Goal: Task Accomplishment & Management: Manage account settings

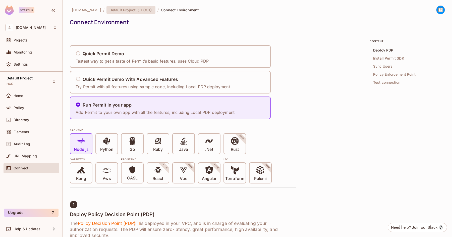
click at [148, 10] on icon at bounding box center [150, 10] width 4 height 4
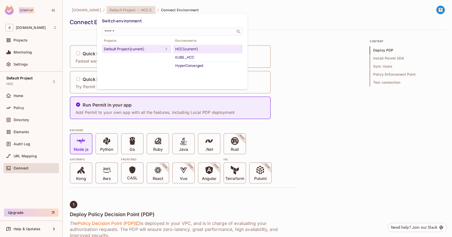
click at [278, 131] on div at bounding box center [226, 118] width 452 height 237
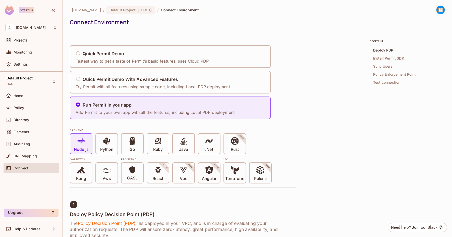
click at [284, 138] on div "Node js Python Go Ruby Java .Net Rust SOON" at bounding box center [183, 143] width 226 height 21
click at [162, 29] on div "[DOMAIN_NAME] / Default Project : HCC / Connect Environment Connect Environment" at bounding box center [257, 18] width 375 height 25
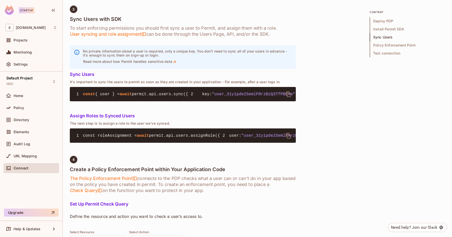
scroll to position [488, 0]
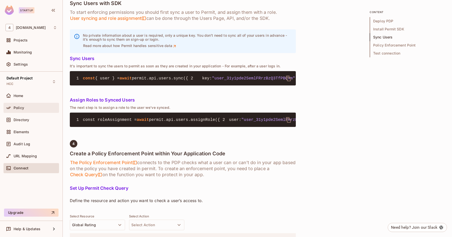
click at [27, 108] on div "Policy" at bounding box center [35, 108] width 43 height 4
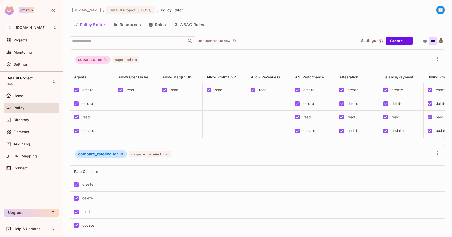
click at [97, 61] on div "super_admin" at bounding box center [93, 59] width 36 height 8
click at [37, 116] on div "Directory" at bounding box center [31, 120] width 55 height 10
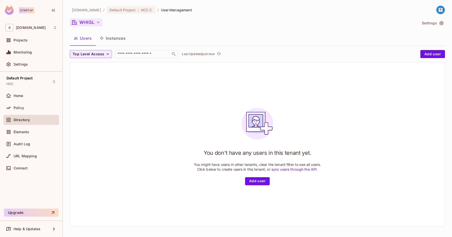
click at [92, 21] on button "WHISL" at bounding box center [86, 22] width 32 height 8
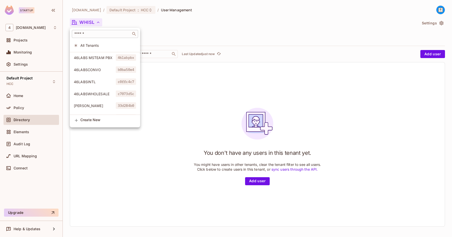
click at [88, 34] on input "text" at bounding box center [101, 33] width 56 height 5
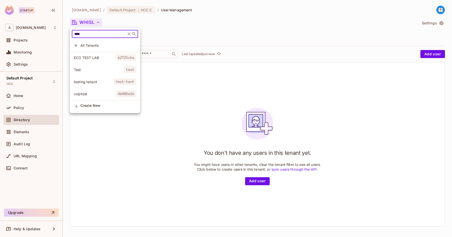
type input "****"
click at [80, 70] on span "Test" at bounding box center [99, 69] width 50 height 5
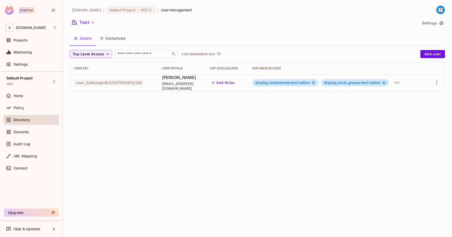
click at [116, 82] on span "user_2uWsu6qpcBLU2lU776G16FqCi4Q" at bounding box center [108, 82] width 69 height 7
copy span "user_2uWsu6qpcBLU2lU776G16FqCi4Q"
click at [131, 87] on td "user_2uWsu6qpcBLU2lU776G16FqCi4Q" at bounding box center [114, 82] width 88 height 17
copy span "user_2uWsu6qpcBLU2lU776G16FqCi4Q"
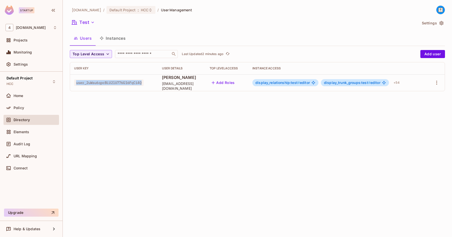
drag, startPoint x: 78, startPoint y: 85, endPoint x: 148, endPoint y: 86, distance: 70.3
click at [148, 86] on td "user_2uWsu6qpcBLU2lU776G16FqCi4Q" at bounding box center [114, 82] width 88 height 17
click at [93, 23] on icon "button" at bounding box center [92, 23] width 3 height 2
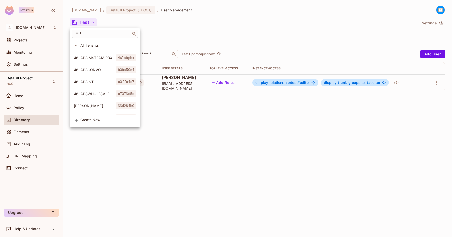
click at [91, 36] on input "text" at bounding box center [101, 33] width 56 height 5
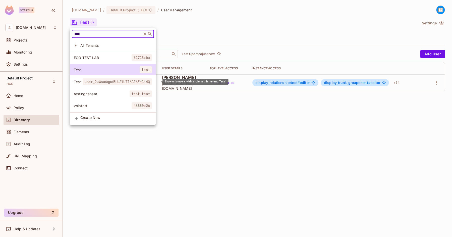
type input "****"
click at [99, 81] on span "user_2uWsu6qpcBLU2lU776G16FqCi4Q" at bounding box center [117, 81] width 69 height 7
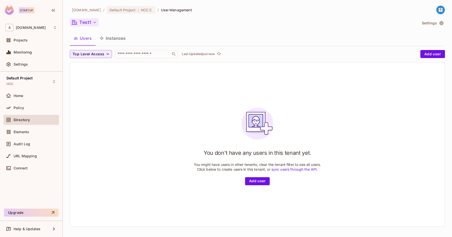
click at [91, 24] on button "Test1" at bounding box center [84, 22] width 29 height 8
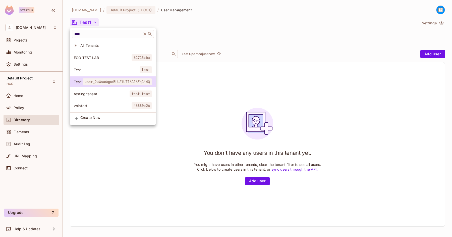
click at [80, 68] on span "Test" at bounding box center [107, 69] width 66 height 5
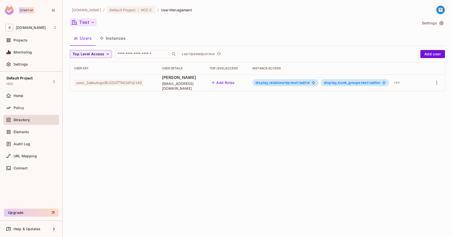
click at [89, 22] on button "Test" at bounding box center [83, 22] width 27 height 8
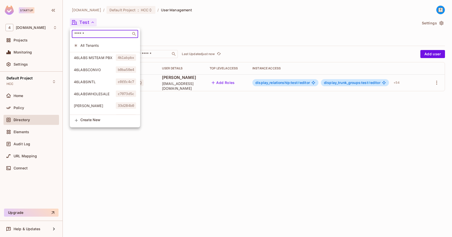
click at [89, 36] on input "text" at bounding box center [101, 33] width 56 height 5
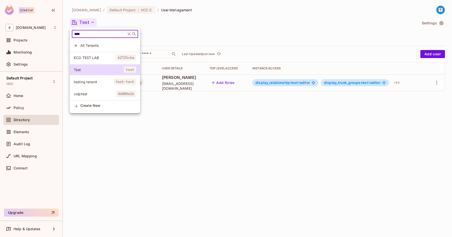
type input "****"
click at [77, 69] on span "Test" at bounding box center [99, 69] width 50 height 5
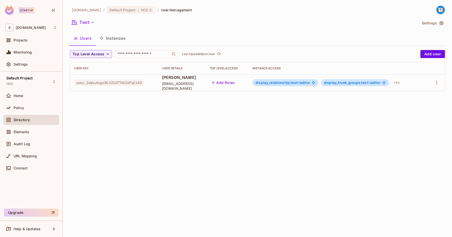
click at [442, 23] on icon "button" at bounding box center [441, 23] width 5 height 5
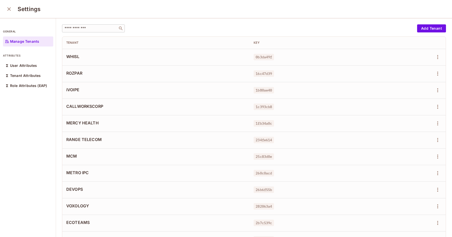
click at [102, 32] on div "​" at bounding box center [93, 28] width 63 height 8
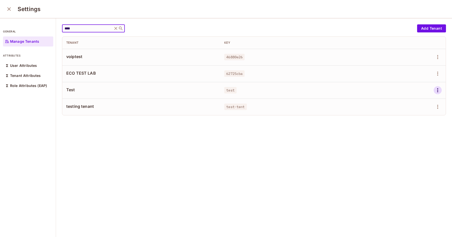
type input "****"
click at [437, 91] on icon "button" at bounding box center [437, 90] width 6 height 6
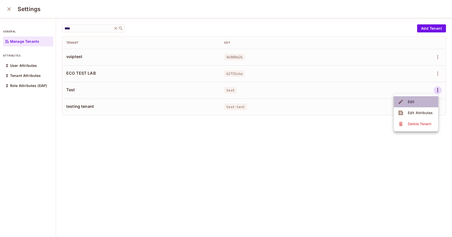
click at [423, 102] on li "Edit" at bounding box center [415, 101] width 44 height 11
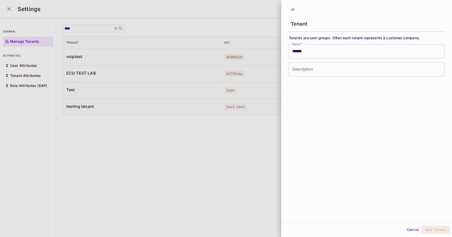
scroll to position [1, 0]
click at [413, 227] on button "Cancel" at bounding box center [412, 229] width 16 height 8
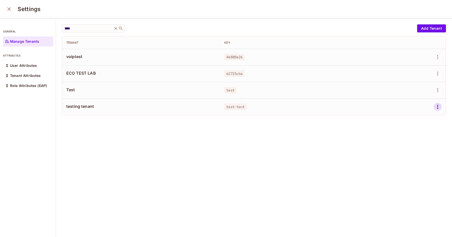
click at [439, 109] on icon "button" at bounding box center [437, 107] width 6 height 6
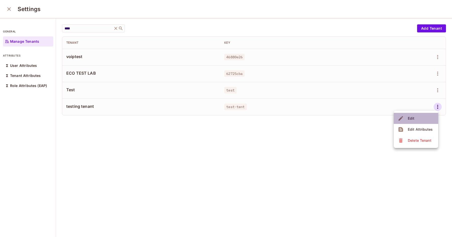
click at [427, 114] on li "Edit" at bounding box center [415, 118] width 44 height 11
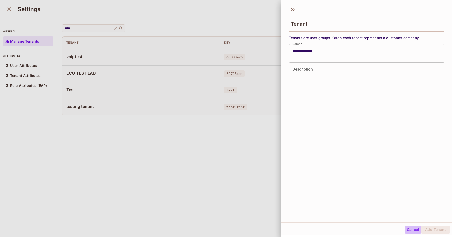
click at [411, 228] on button "Cancel" at bounding box center [412, 229] width 16 height 8
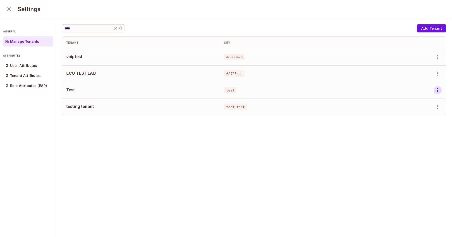
click at [438, 94] on button "button" at bounding box center [437, 90] width 8 height 8
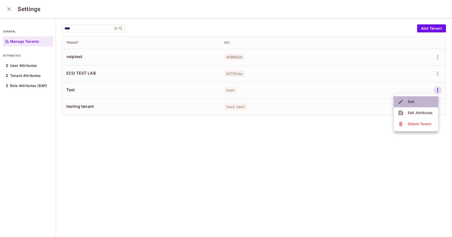
click at [426, 102] on li "Edit" at bounding box center [415, 101] width 44 height 11
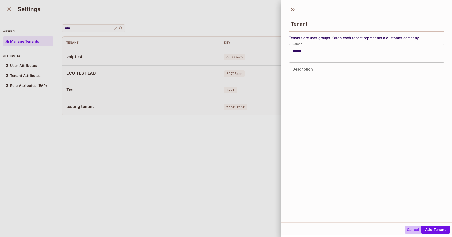
click at [411, 230] on button "Cancel" at bounding box center [412, 229] width 16 height 8
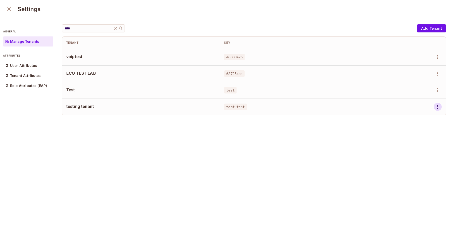
click at [440, 109] on icon "button" at bounding box center [437, 107] width 6 height 6
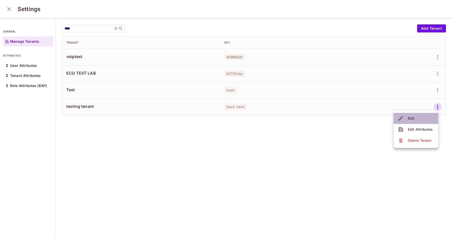
click at [425, 117] on li "Edit" at bounding box center [415, 118] width 44 height 11
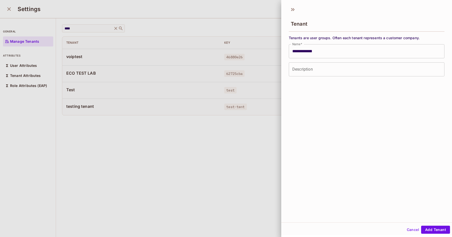
click at [410, 226] on button "Cancel" at bounding box center [412, 229] width 16 height 8
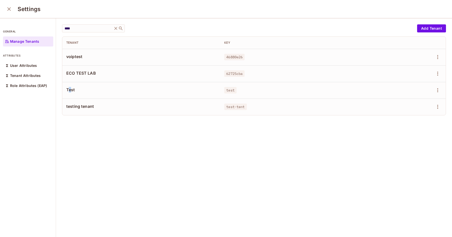
click at [70, 88] on span "Test" at bounding box center [141, 90] width 150 height 6
click at [438, 91] on icon "button" at bounding box center [437, 90] width 6 height 6
click at [425, 100] on li "Edit" at bounding box center [415, 101] width 44 height 11
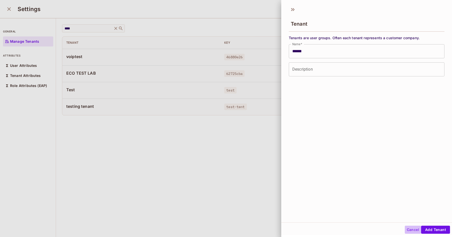
click at [409, 228] on button "Cancel" at bounding box center [412, 229] width 16 height 8
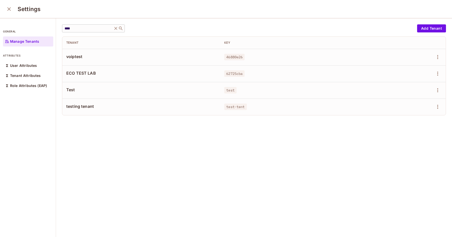
click at [118, 27] on icon at bounding box center [115, 28] width 5 height 5
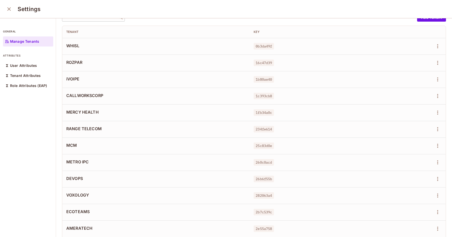
scroll to position [13, 0]
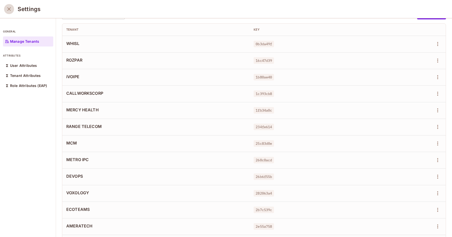
click at [7, 9] on icon "close" at bounding box center [9, 9] width 6 height 6
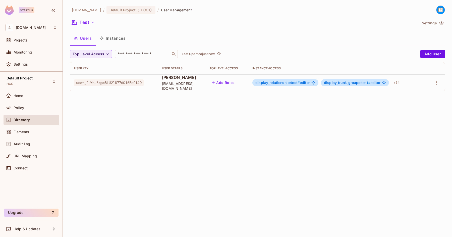
click at [120, 83] on span "user_2uWsu6qpcBLU2lU776G16FqCi4Q" at bounding box center [108, 82] width 69 height 7
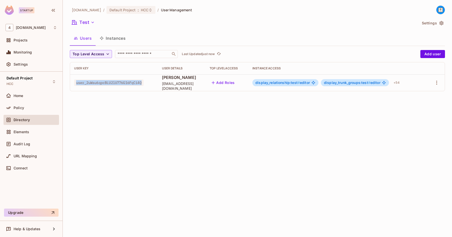
copy span "user_2uWsu6qpcBLU2lU776G16FqCi4Q"
click at [26, 166] on span "Connect" at bounding box center [21, 168] width 14 height 4
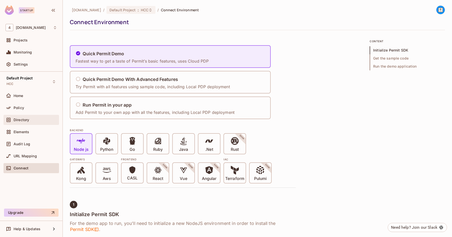
click at [28, 122] on div "Directory" at bounding box center [31, 120] width 51 height 6
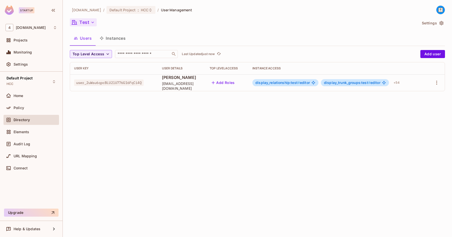
click at [87, 21] on button "Test" at bounding box center [83, 22] width 27 height 8
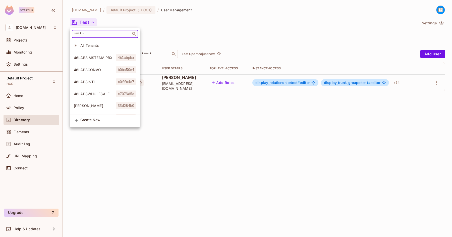
click at [90, 35] on input "text" at bounding box center [101, 33] width 56 height 5
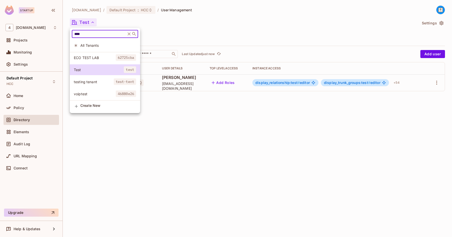
type input "****"
click at [197, 140] on div at bounding box center [226, 118] width 452 height 237
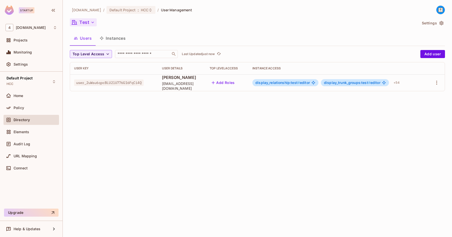
click at [94, 24] on icon "button" at bounding box center [92, 22] width 5 height 5
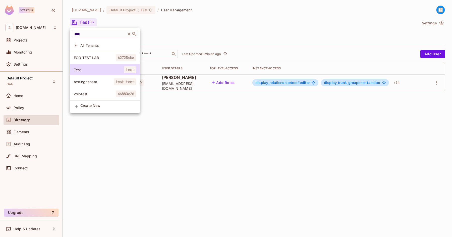
click at [176, 31] on div at bounding box center [226, 118] width 452 height 237
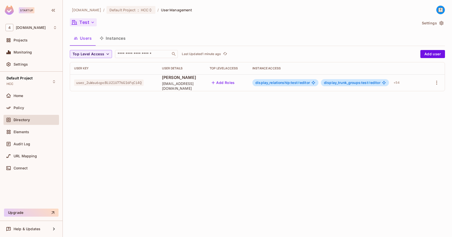
click at [94, 25] on icon "button" at bounding box center [92, 22] width 5 height 5
